Goal: Task Accomplishment & Management: Use online tool/utility

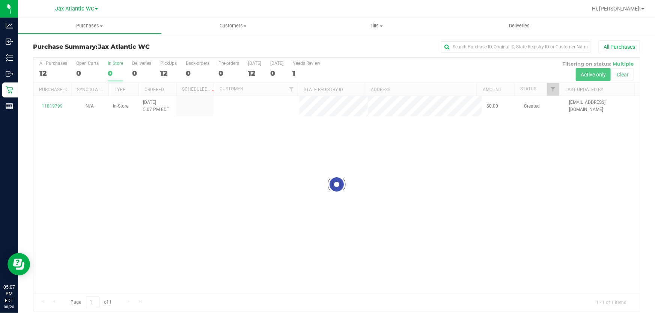
scroll to position [6, 0]
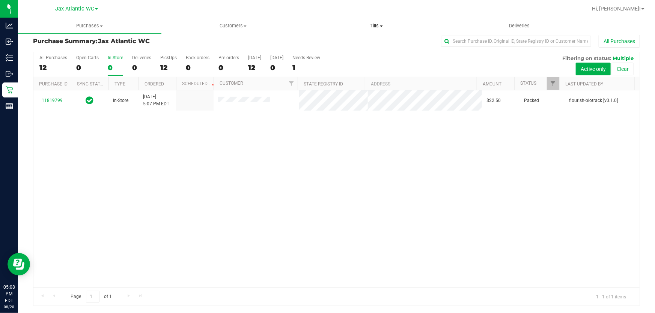
click at [378, 25] on span "Tills" at bounding box center [376, 26] width 143 height 7
click at [324, 43] on span "Manage tills" at bounding box center [330, 45] width 51 height 6
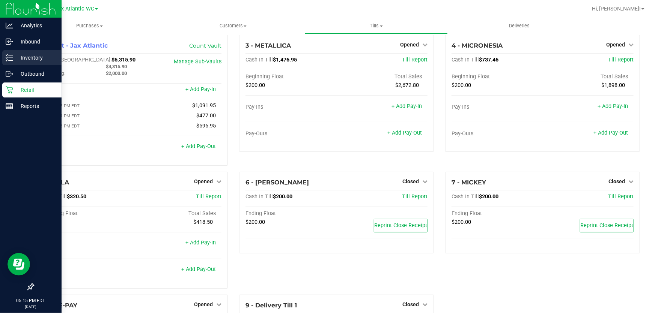
click at [15, 59] on p "Inventory" at bounding box center [35, 57] width 45 height 9
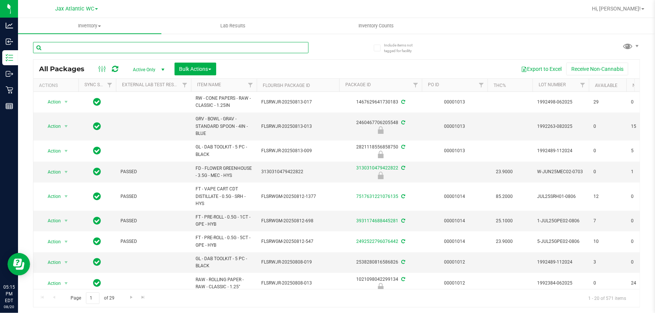
drag, startPoint x: 169, startPoint y: 46, endPoint x: 162, endPoint y: 47, distance: 7.2
click at [162, 47] on input "text" at bounding box center [170, 47] width 275 height 11
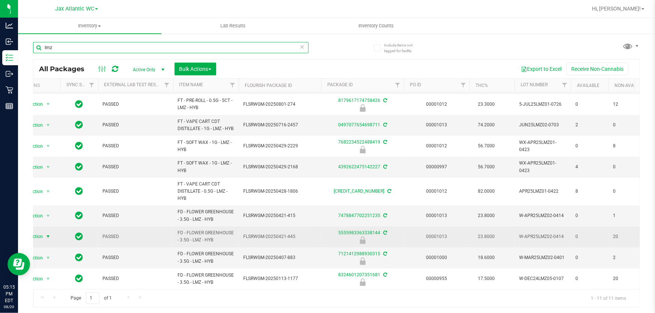
type input "lmz"
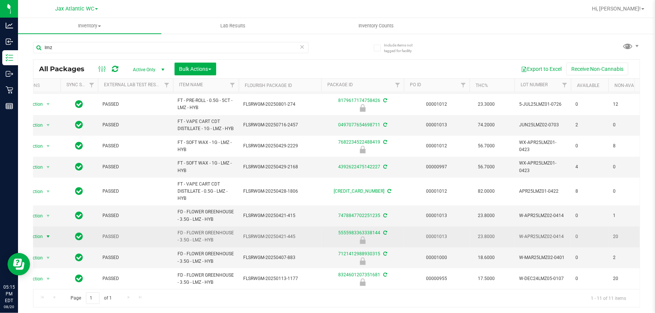
click at [48, 234] on span "select" at bounding box center [48, 237] width 6 height 6
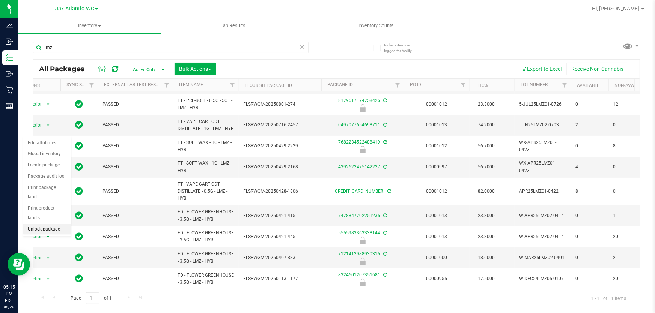
click at [42, 224] on li "Unlock package" at bounding box center [47, 229] width 48 height 11
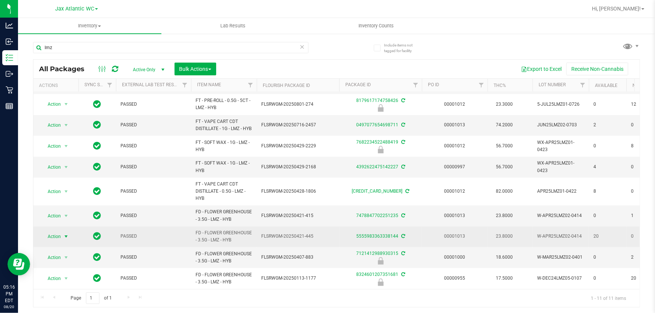
click at [57, 233] on span "Action" at bounding box center [51, 236] width 20 height 11
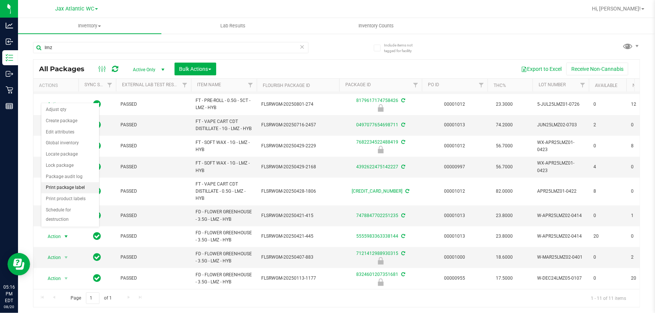
click at [58, 187] on li "Print package label" at bounding box center [70, 187] width 58 height 11
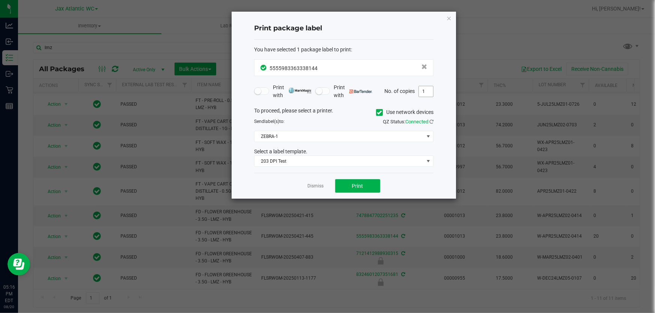
click at [424, 93] on input "1" at bounding box center [426, 91] width 14 height 11
type input "2"
click at [362, 184] on span "Print" at bounding box center [357, 186] width 11 height 6
drag, startPoint x: 447, startPoint y: 20, endPoint x: 444, endPoint y: 27, distance: 8.6
click at [447, 19] on icon "button" at bounding box center [448, 18] width 5 height 9
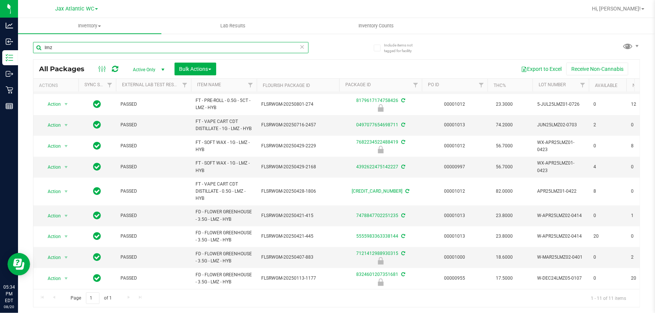
click at [71, 47] on input "lmz" at bounding box center [170, 47] width 275 height 11
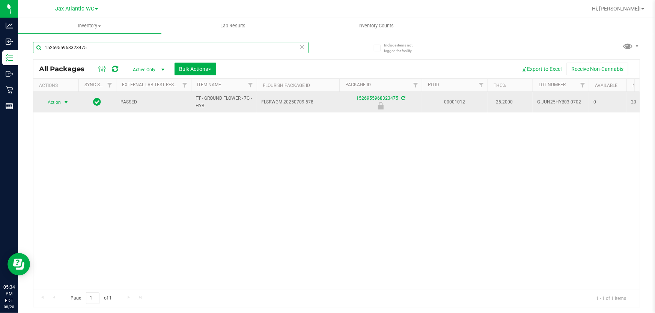
type input "1526955968323475"
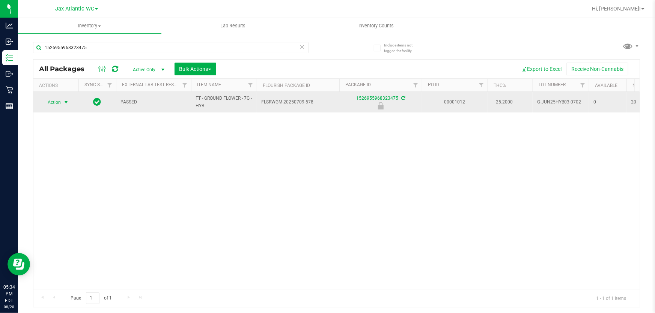
click at [53, 103] on span "Action" at bounding box center [51, 102] width 20 height 11
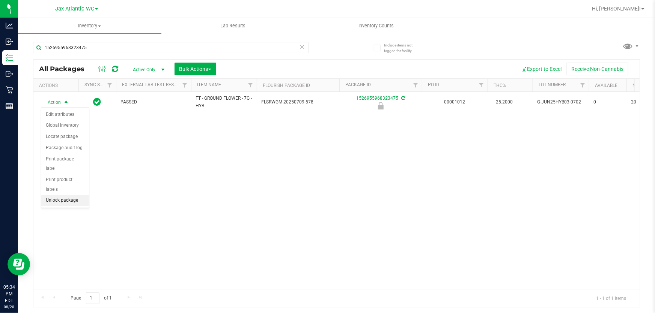
click at [52, 195] on li "Unlock package" at bounding box center [65, 200] width 48 height 11
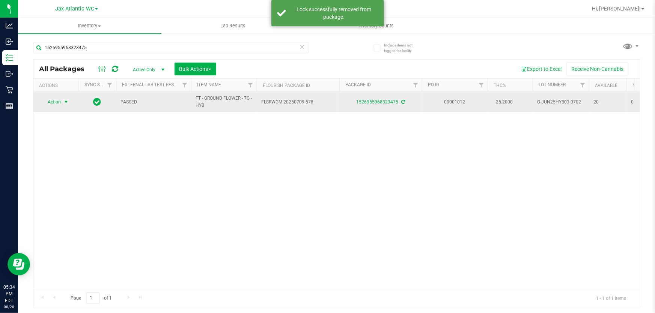
click at [56, 102] on span "Action" at bounding box center [51, 102] width 20 height 11
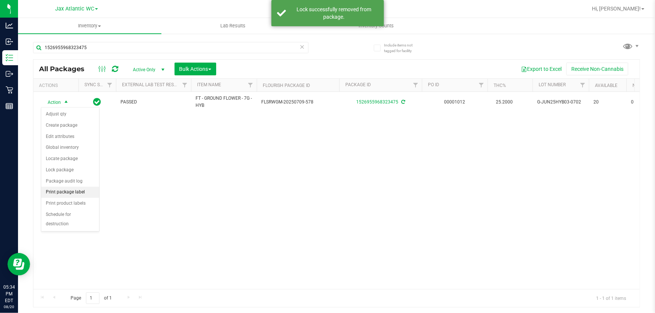
drag, startPoint x: 64, startPoint y: 192, endPoint x: 98, endPoint y: 205, distance: 36.2
click at [64, 192] on li "Print package label" at bounding box center [70, 192] width 58 height 11
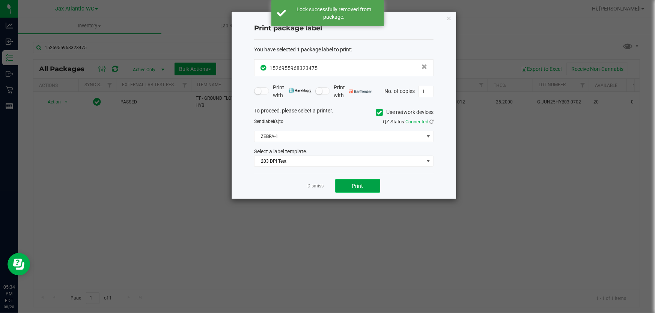
click at [356, 183] on span "Print" at bounding box center [357, 186] width 11 height 6
